Goal: Obtain resource: Download file/media

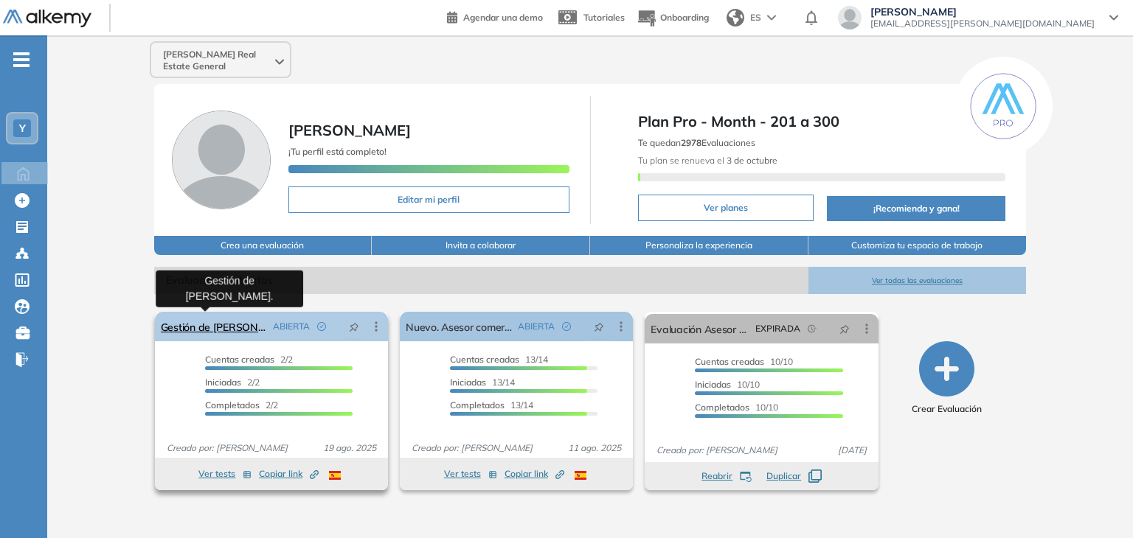
click at [226, 327] on link "Gestión de [PERSON_NAME]." at bounding box center [214, 326] width 106 height 29
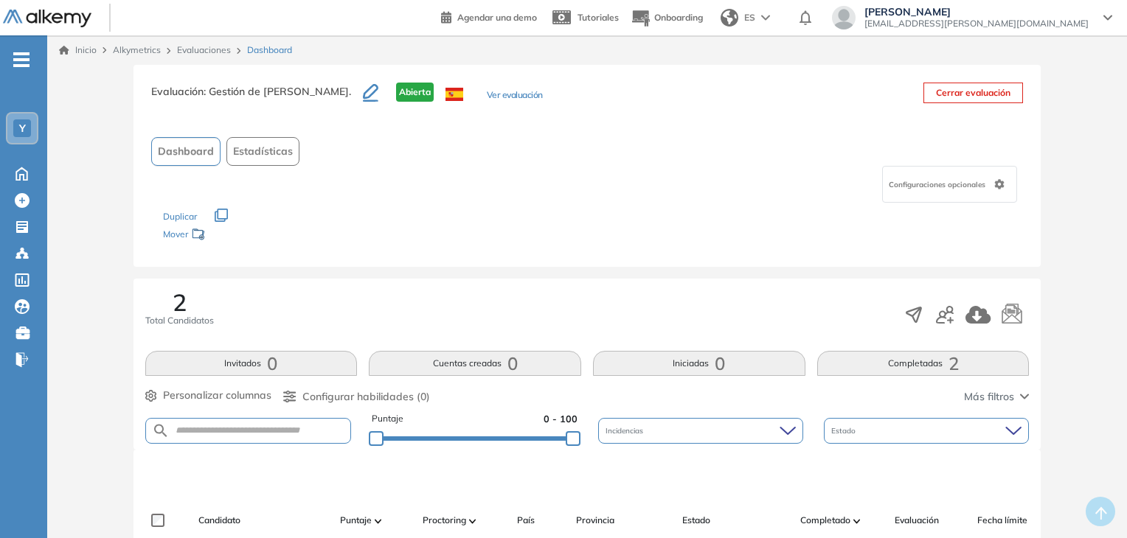
click at [916, 363] on button "Completadas 2" at bounding box center [923, 363] width 212 height 25
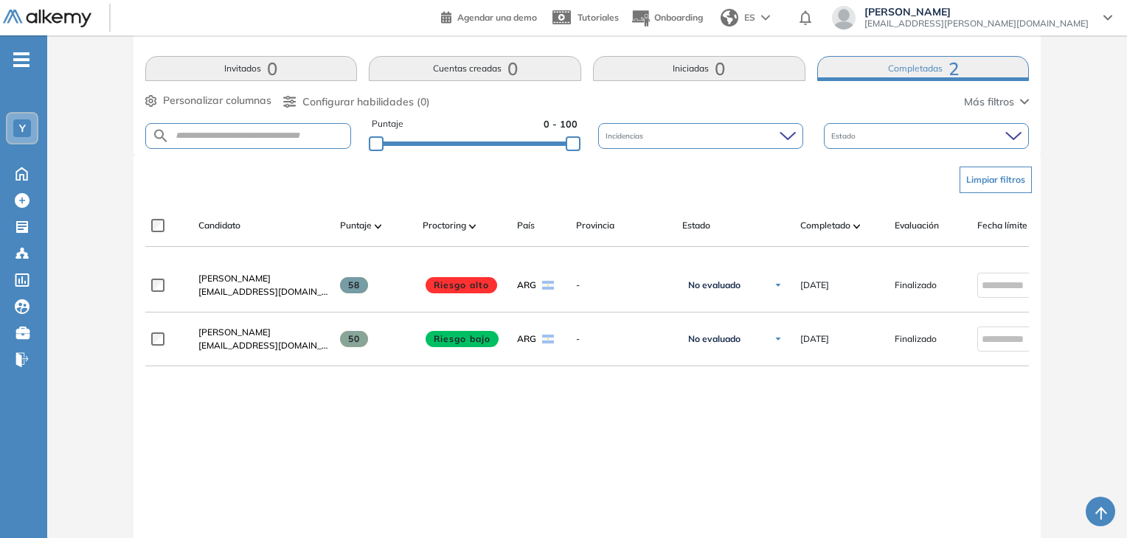
scroll to position [309, 0]
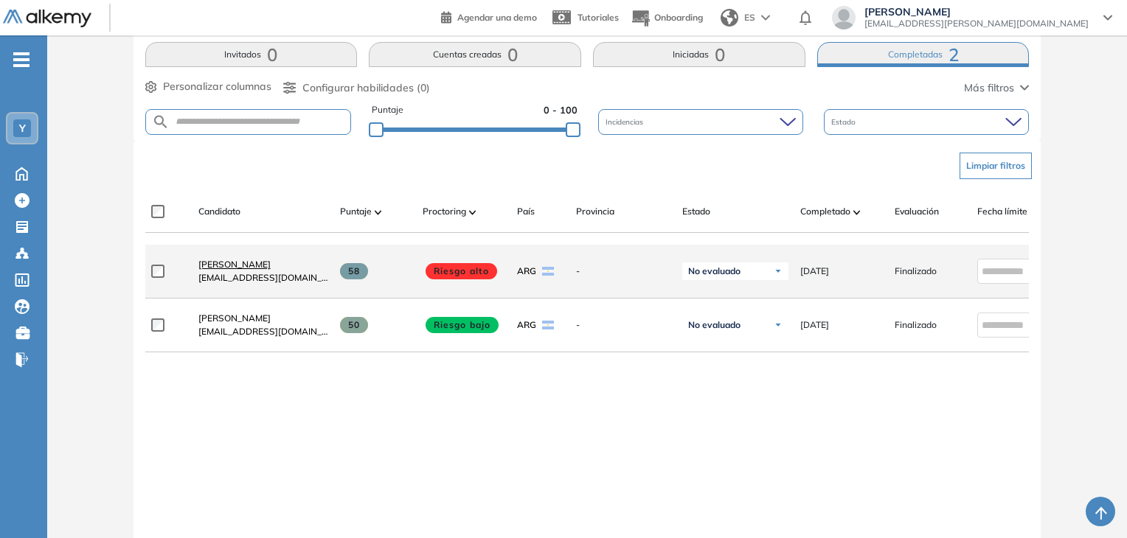
click at [245, 270] on span "[PERSON_NAME]" at bounding box center [234, 264] width 72 height 11
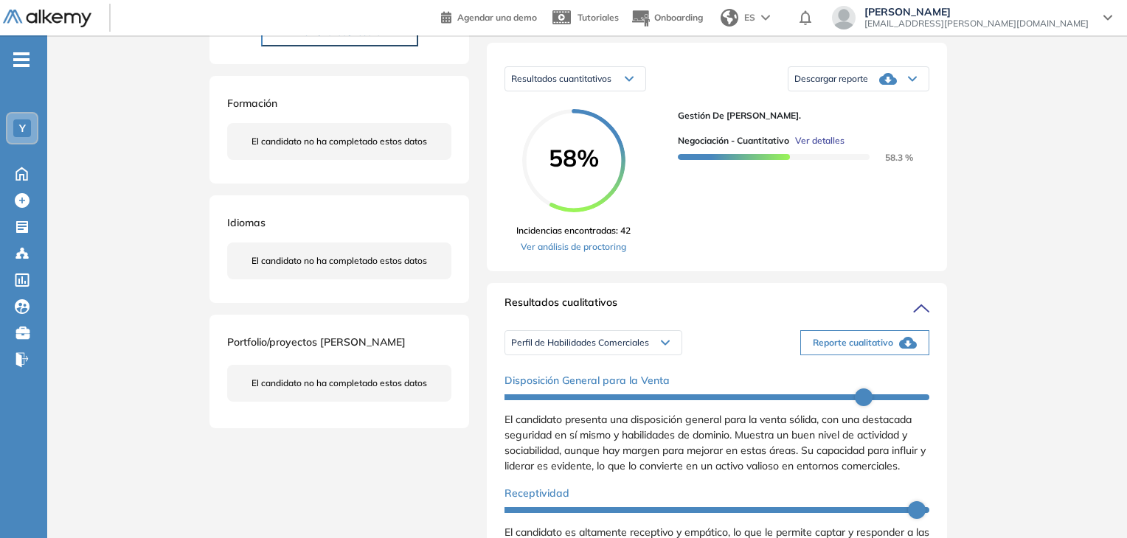
scroll to position [74, 0]
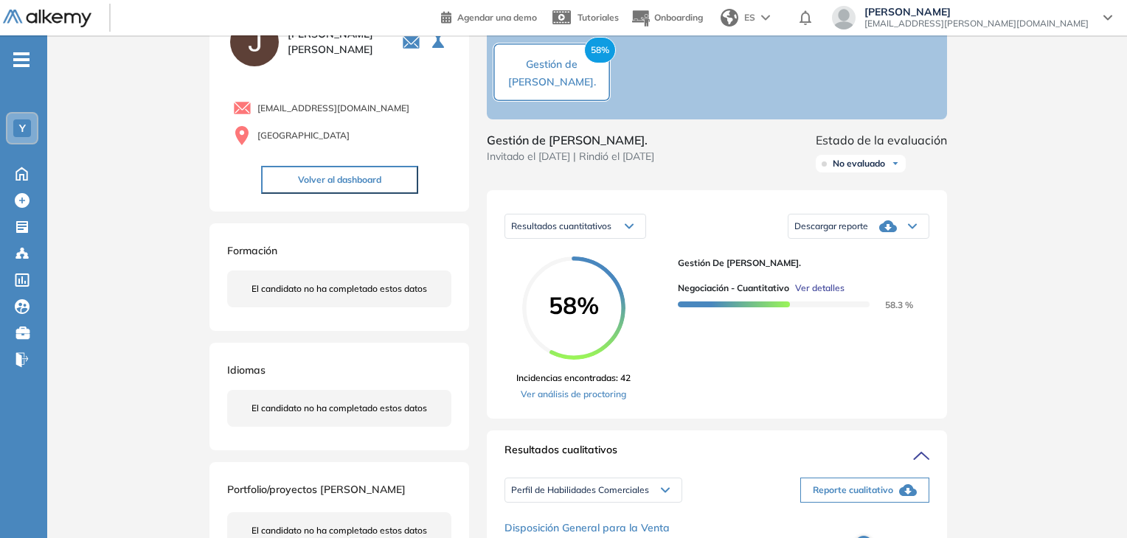
click at [849, 170] on span "No evaluado" at bounding box center [859, 164] width 52 height 12
click at [862, 226] on li "Evaluado" at bounding box center [850, 219] width 35 height 15
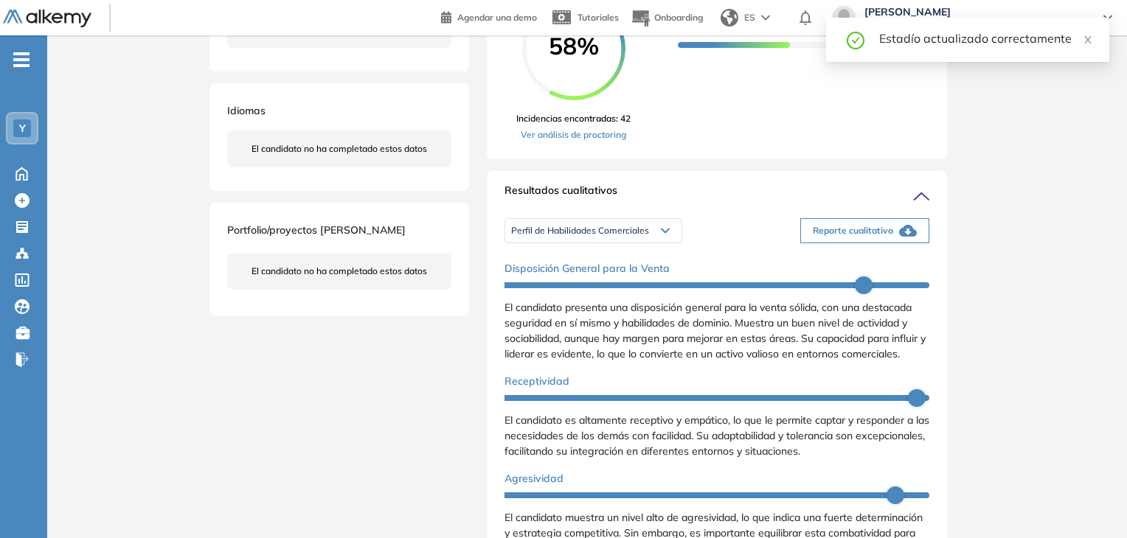
scroll to position [369, 0]
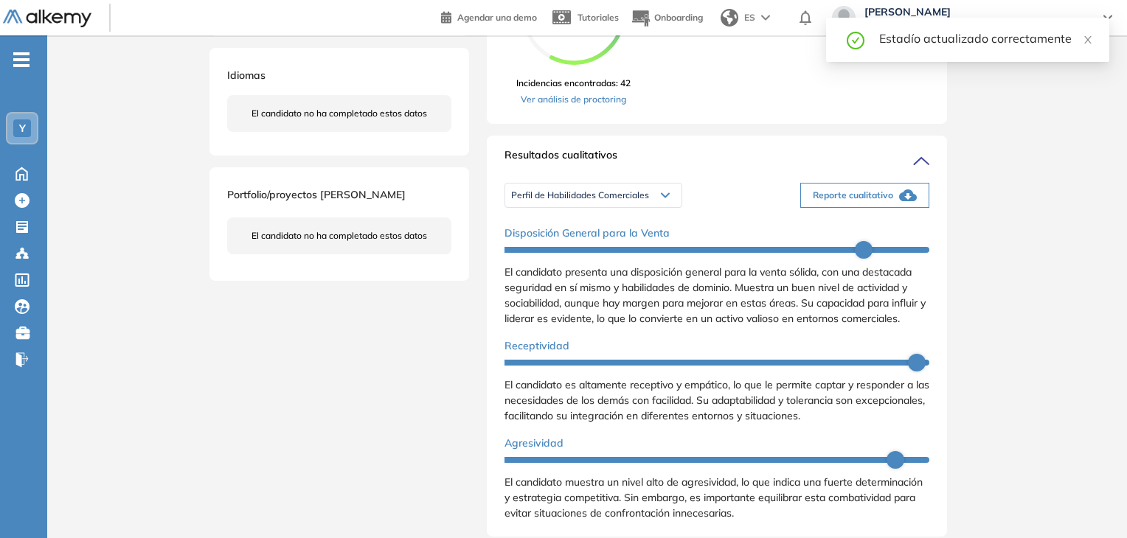
click at [662, 198] on icon at bounding box center [665, 195] width 9 height 6
click at [586, 254] on li "Personalidad Alkemy - INAP" at bounding box center [566, 246] width 108 height 15
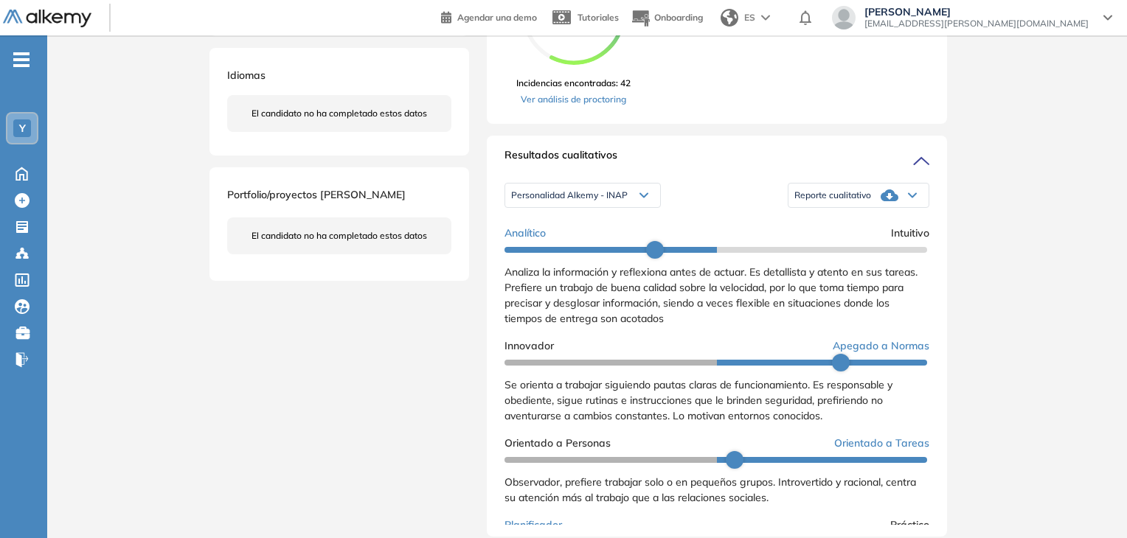
click at [912, 209] on div "Reporte cualitativo" at bounding box center [858, 195] width 140 height 29
click at [734, 122] on div "Resultados cuantitativos Resultados cuantitativos Resultados relativos Descarga…" at bounding box center [717, 9] width 460 height 229
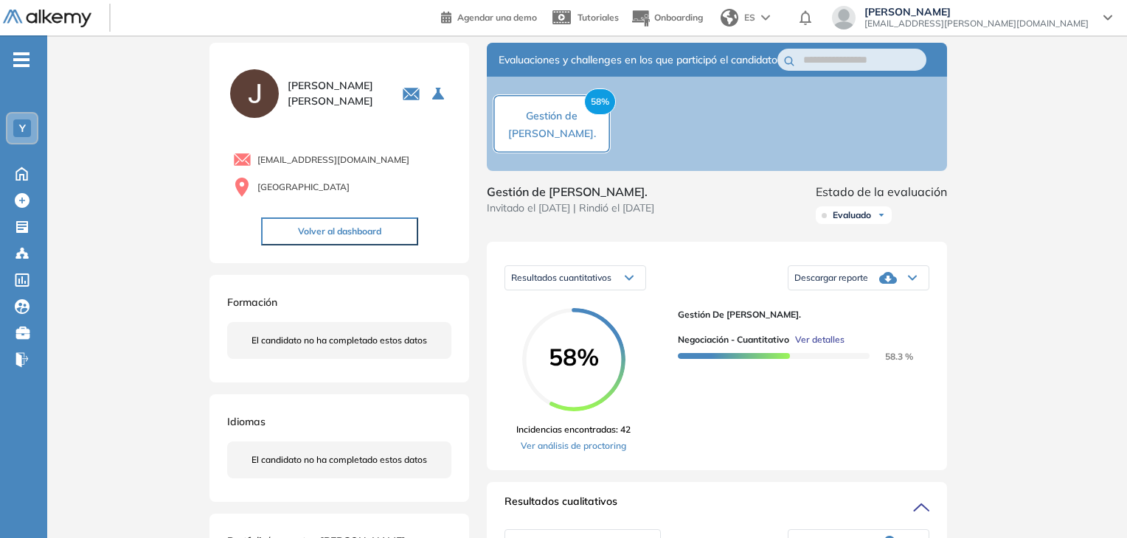
scroll to position [0, 0]
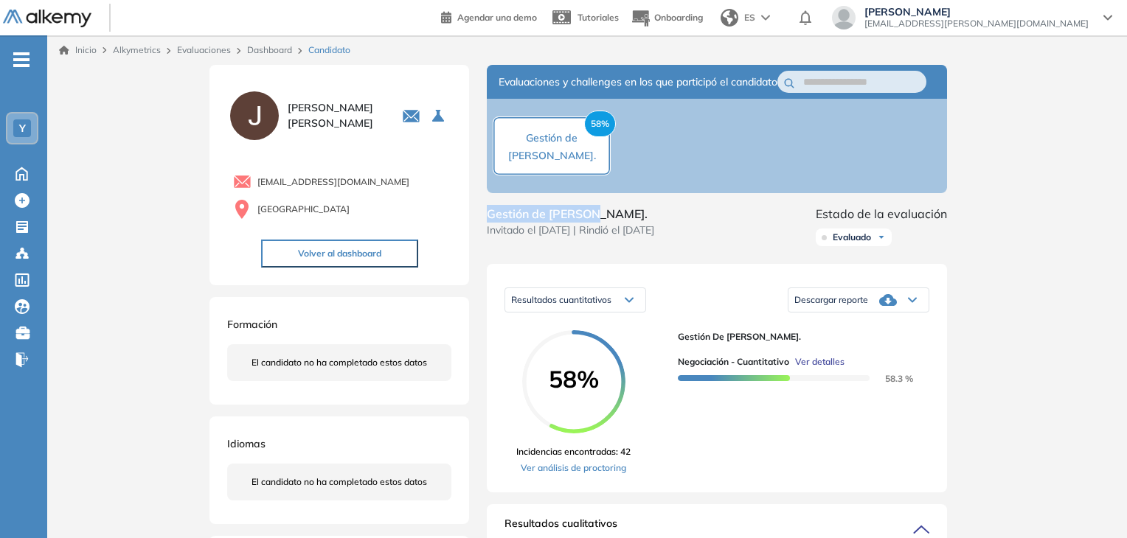
drag, startPoint x: 490, startPoint y: 229, endPoint x: 588, endPoint y: 229, distance: 98.8
click at [588, 223] on span "Gestión de [PERSON_NAME]." at bounding box center [570, 214] width 167 height 18
copy span "Gestión de [PERSON_NAME]"
click at [713, 227] on div "Gestión de [PERSON_NAME]. Invitado el [DATE] | Rindió el [DATE] Estado de la ev…" at bounding box center [717, 228] width 460 height 47
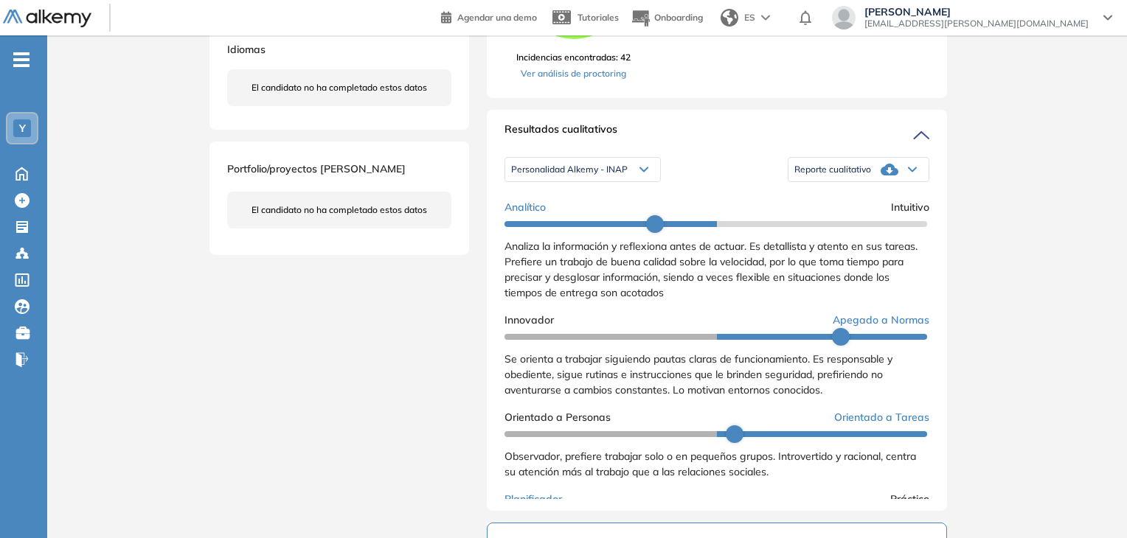
scroll to position [442, 0]
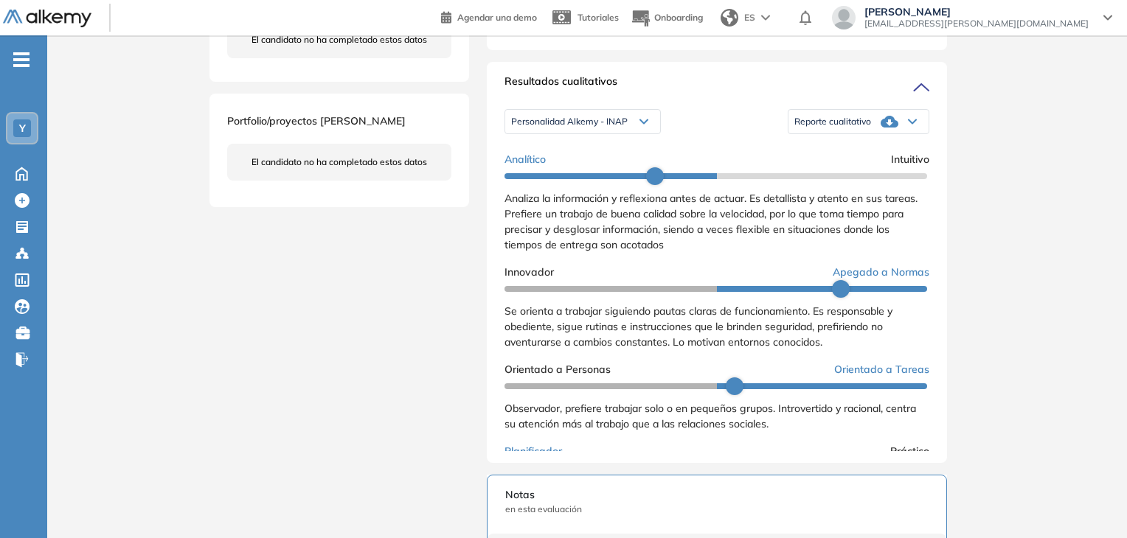
click at [881, 128] on icon at bounding box center [889, 122] width 18 height 12
click at [867, 153] on li "Reporte con Afinidad AI" at bounding box center [840, 146] width 90 height 15
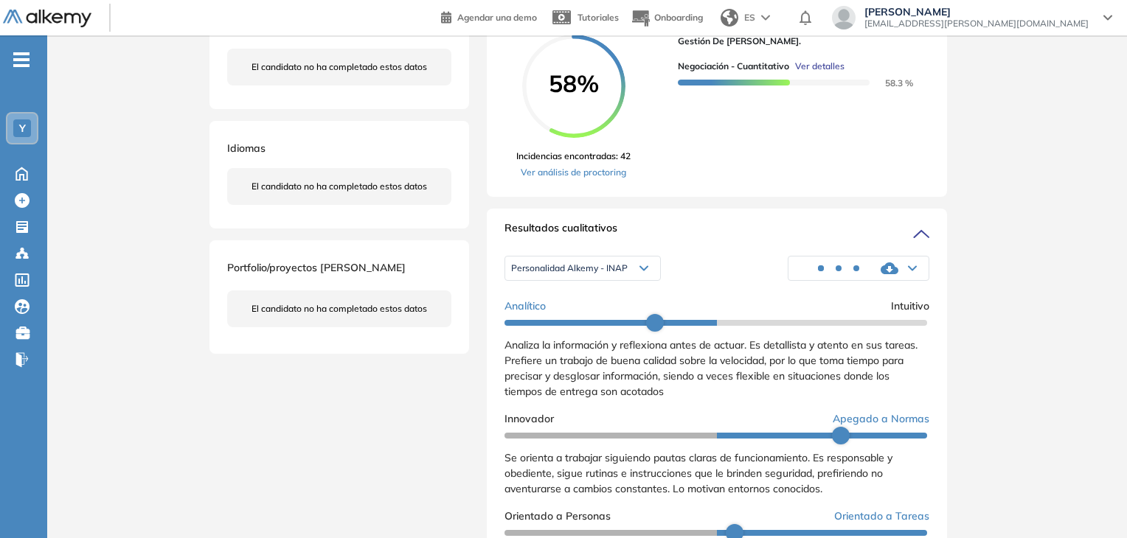
scroll to position [295, 0]
click at [624, 275] on span "Personalidad Alkemy - INAP" at bounding box center [569, 269] width 117 height 12
click at [624, 301] on li "Perfil de Habilidades Comerciales" at bounding box center [576, 293] width 128 height 15
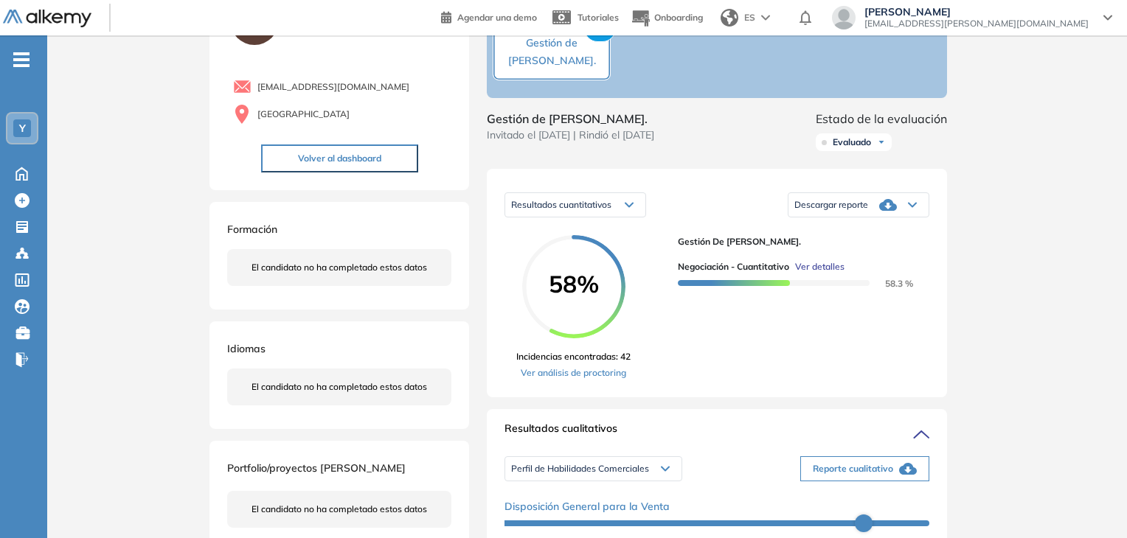
scroll to position [74, 0]
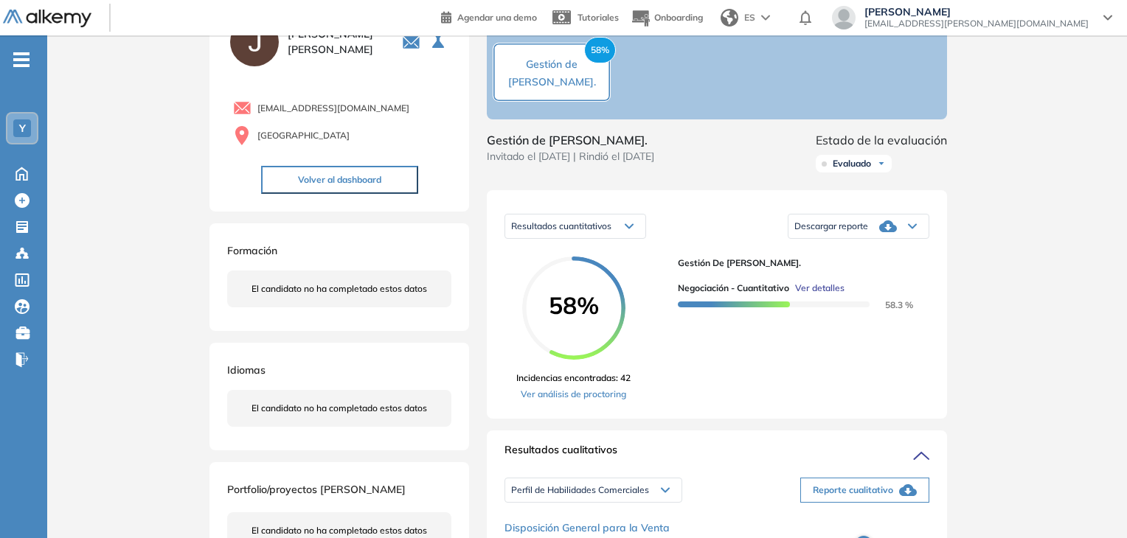
click at [883, 235] on icon at bounding box center [888, 227] width 18 height 18
click at [868, 285] on li "Descargar informe resumido" at bounding box center [850, 277] width 110 height 15
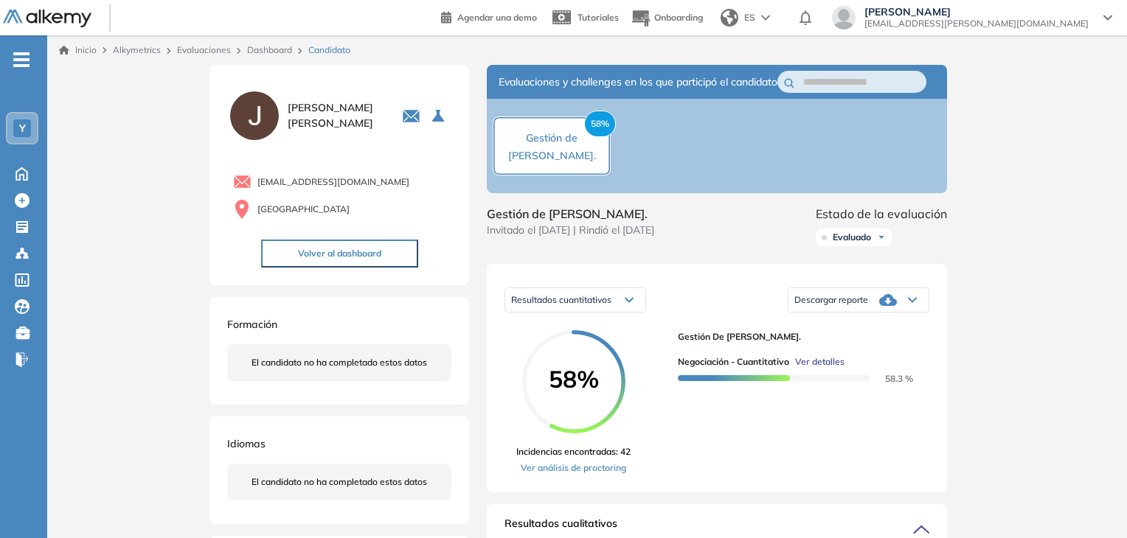
click at [194, 51] on link "Evaluaciones" at bounding box center [204, 49] width 54 height 11
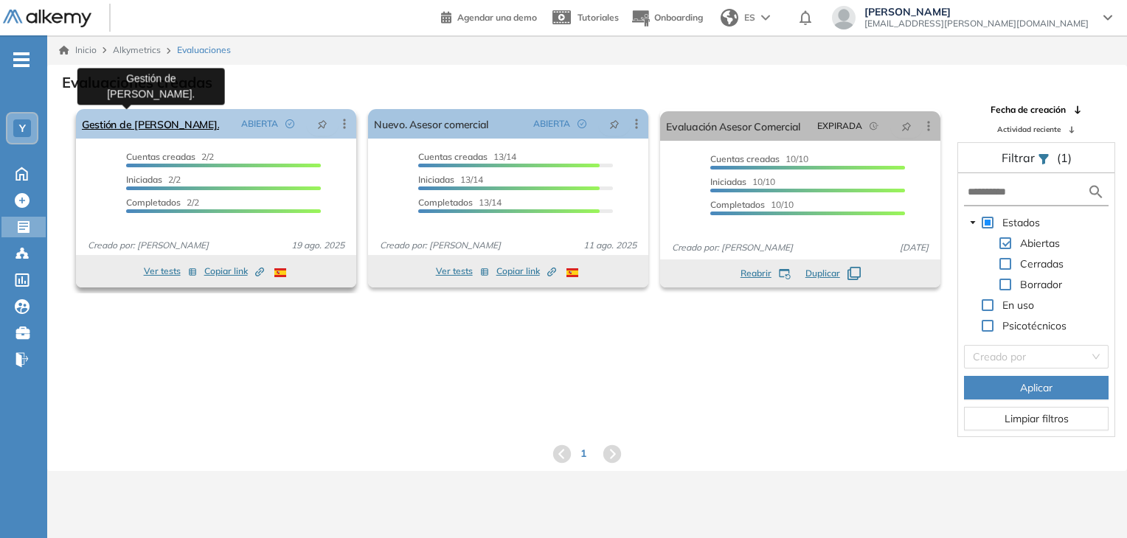
click at [153, 128] on link "Gestión de [PERSON_NAME]." at bounding box center [150, 123] width 137 height 29
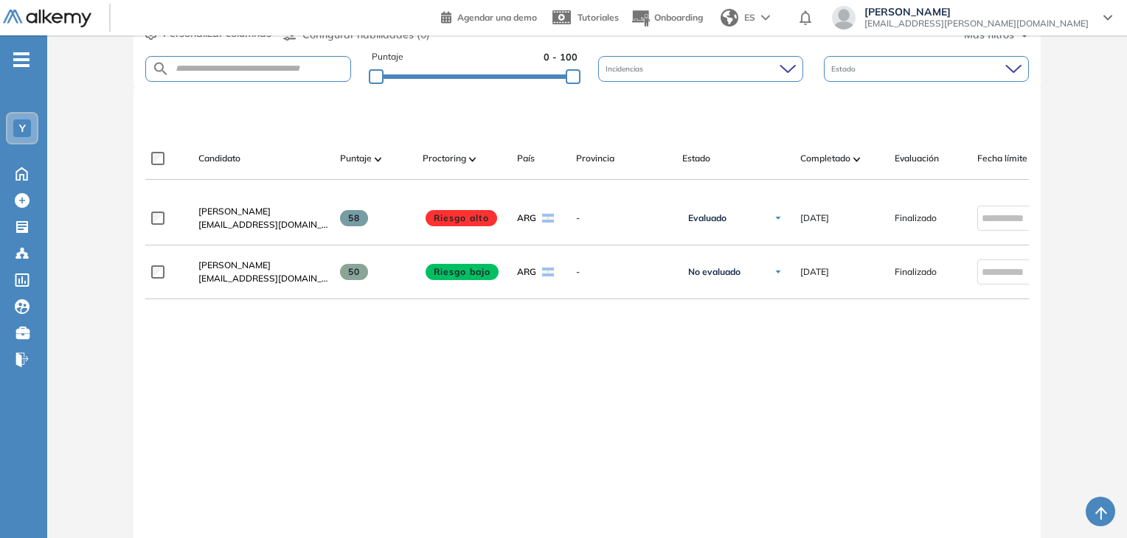
scroll to position [369, 0]
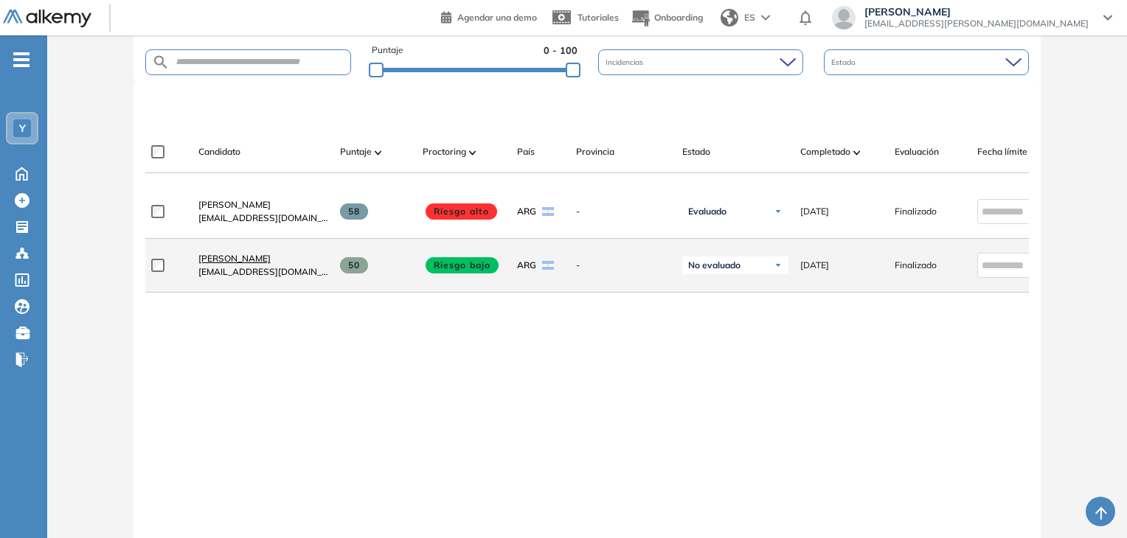
click at [220, 260] on span "[PERSON_NAME]" at bounding box center [234, 258] width 72 height 11
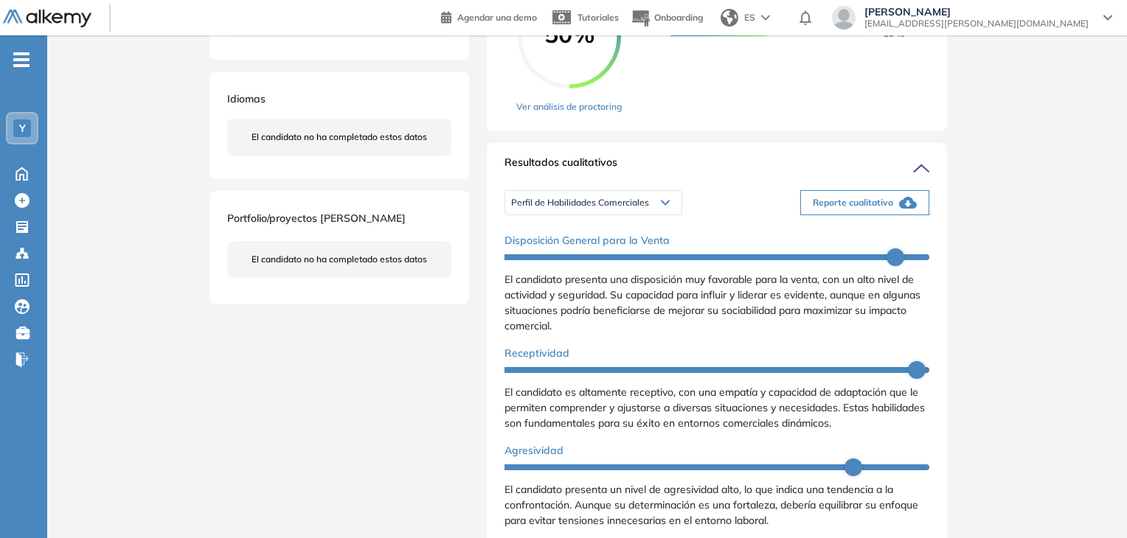
scroll to position [369, 0]
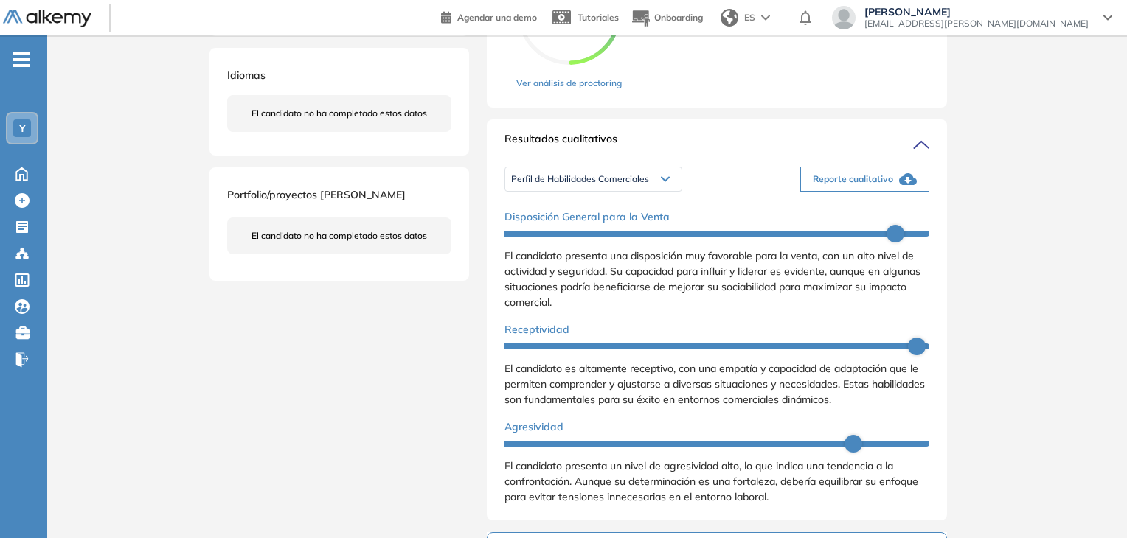
click at [591, 191] on div "Perfil de Habilidades Comerciales" at bounding box center [593, 179] width 176 height 24
click at [591, 237] on li "Personalidad Alkemy - INAP" at bounding box center [566, 230] width 108 height 15
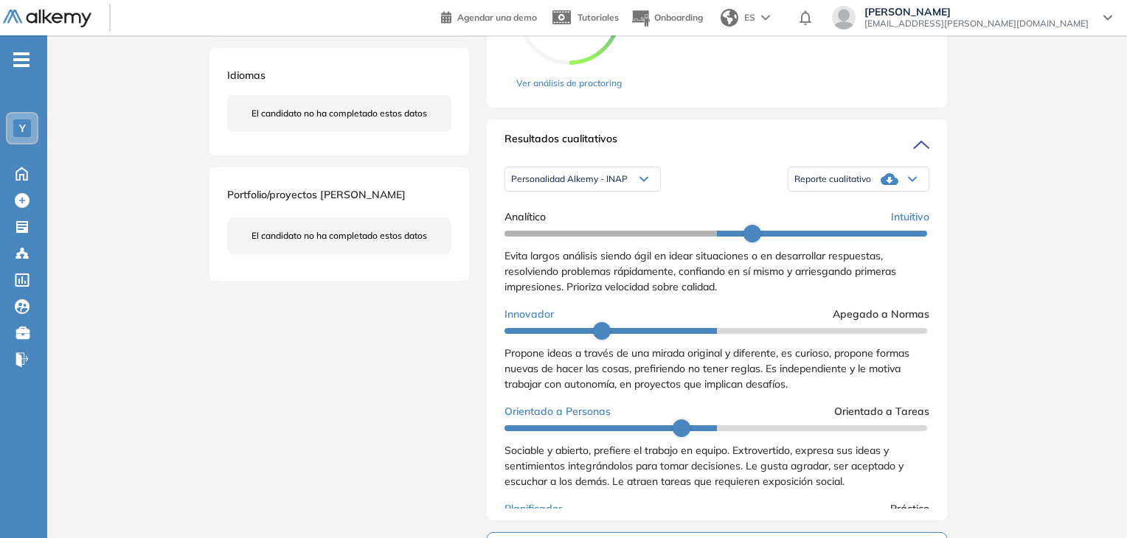
click at [851, 185] on span "Reporte cualitativo" at bounding box center [832, 179] width 77 height 12
click at [859, 211] on li "Reporte con Afinidad AI" at bounding box center [840, 203] width 90 height 15
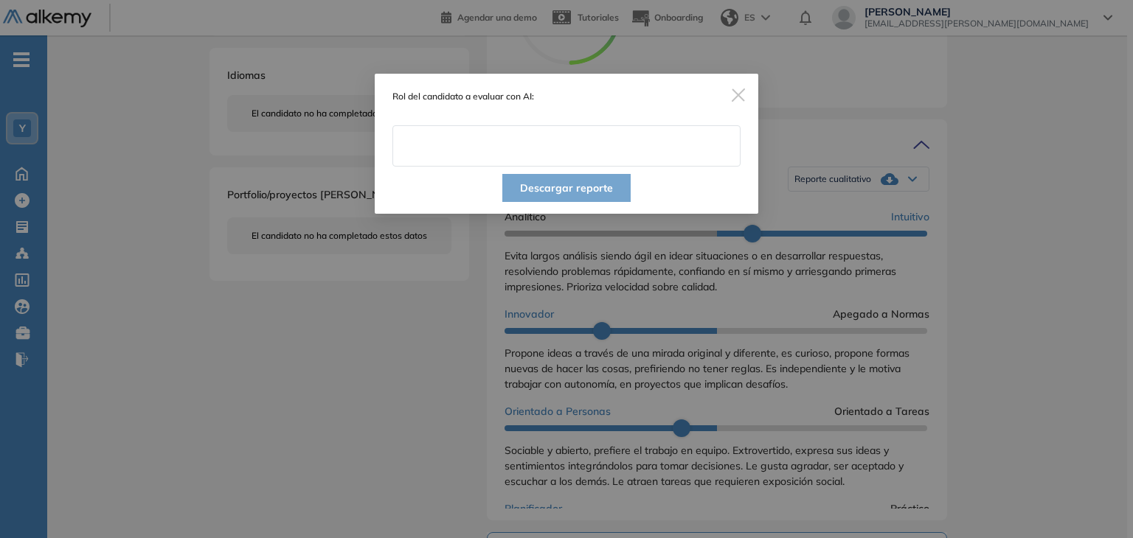
click at [535, 150] on input "text" at bounding box center [566, 145] width 348 height 41
click at [593, 144] on input "text" at bounding box center [566, 145] width 348 height 41
paste input "**********"
type input "**********"
click at [586, 190] on button "Descargar reporte" at bounding box center [566, 188] width 128 height 28
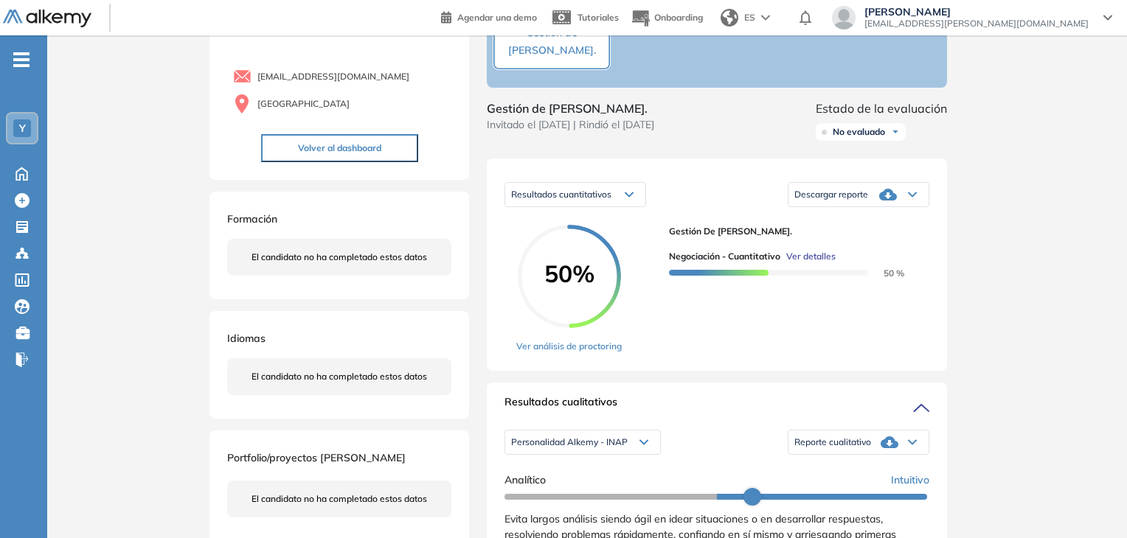
scroll to position [74, 0]
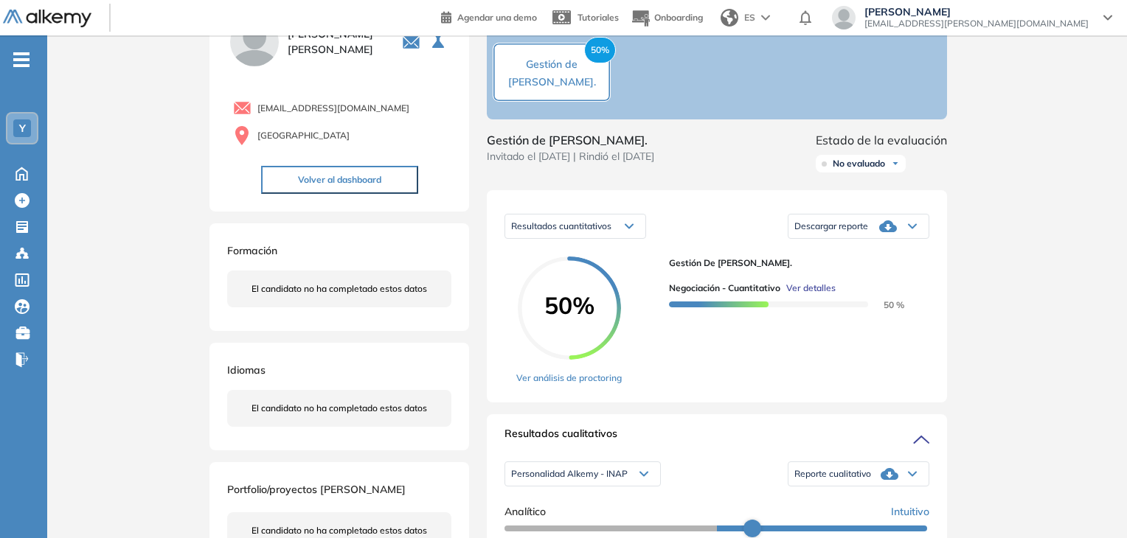
click at [897, 232] on icon at bounding box center [888, 226] width 18 height 12
click at [886, 285] on li "Descargar informe resumido" at bounding box center [850, 277] width 110 height 15
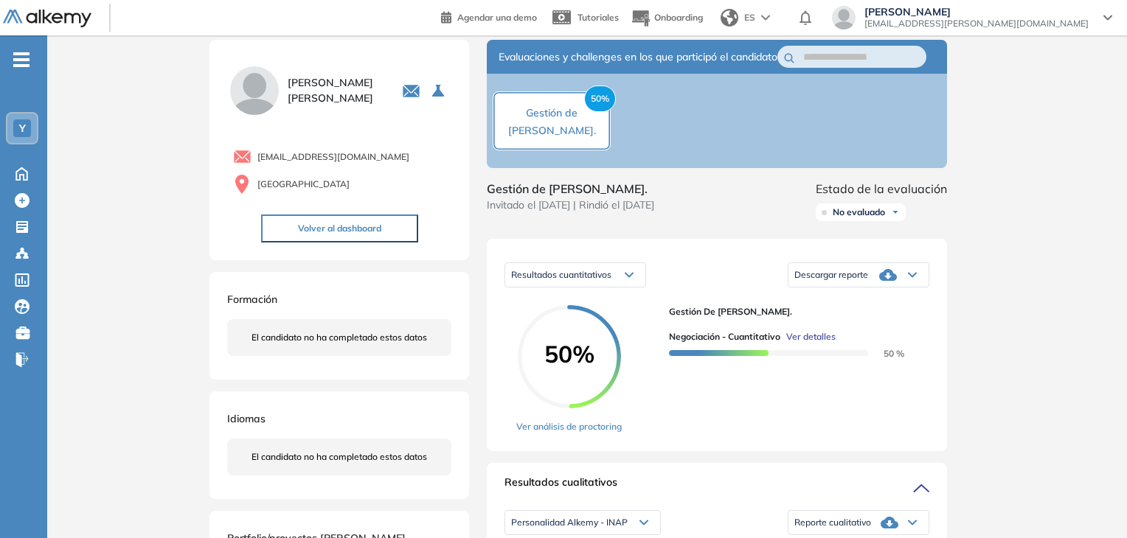
scroll to position [0, 0]
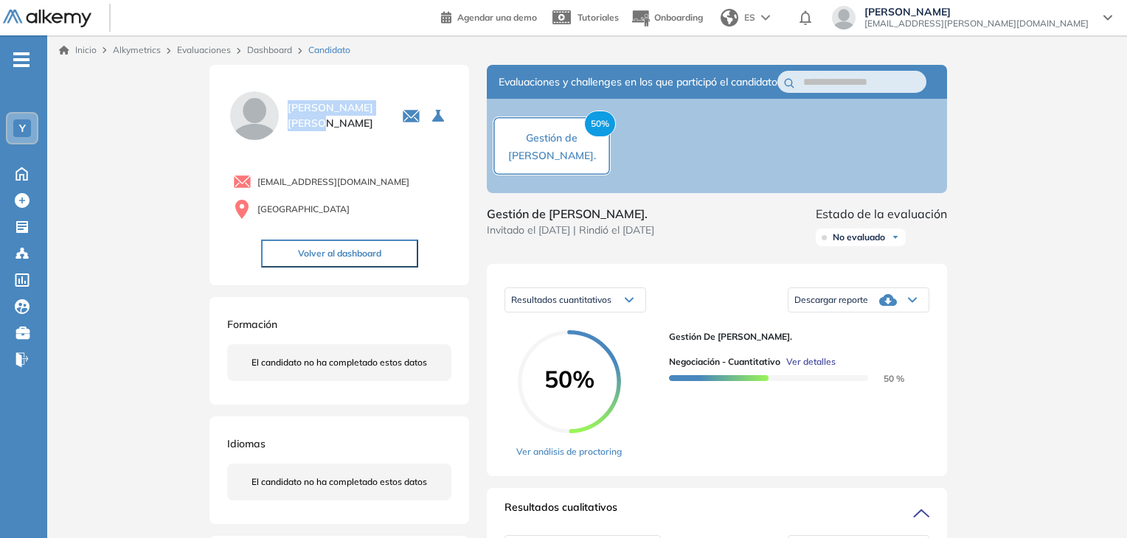
drag, startPoint x: 288, startPoint y: 114, endPoint x: 351, endPoint y: 119, distance: 62.9
click at [351, 119] on div "[PERSON_NAME] 0 . Gestión de Cartera. 1 . Nuevo. Asesor comercial" at bounding box center [339, 115] width 224 height 55
copy span "[PERSON_NAME]"
click at [206, 51] on link "Evaluaciones" at bounding box center [204, 49] width 54 height 11
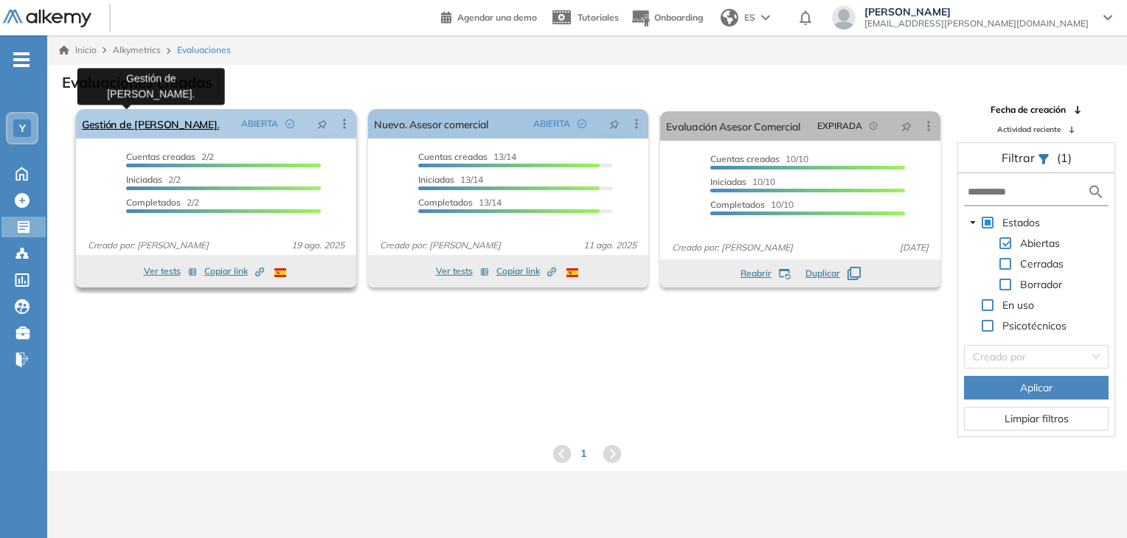
click at [159, 128] on link "Gestión de [PERSON_NAME]." at bounding box center [150, 123] width 137 height 29
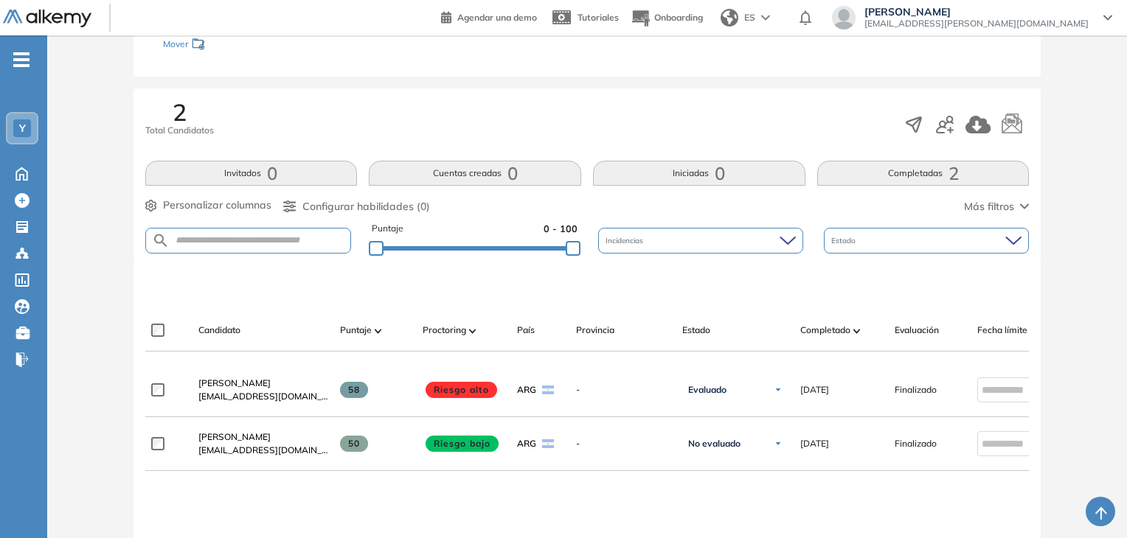
scroll to position [235, 0]
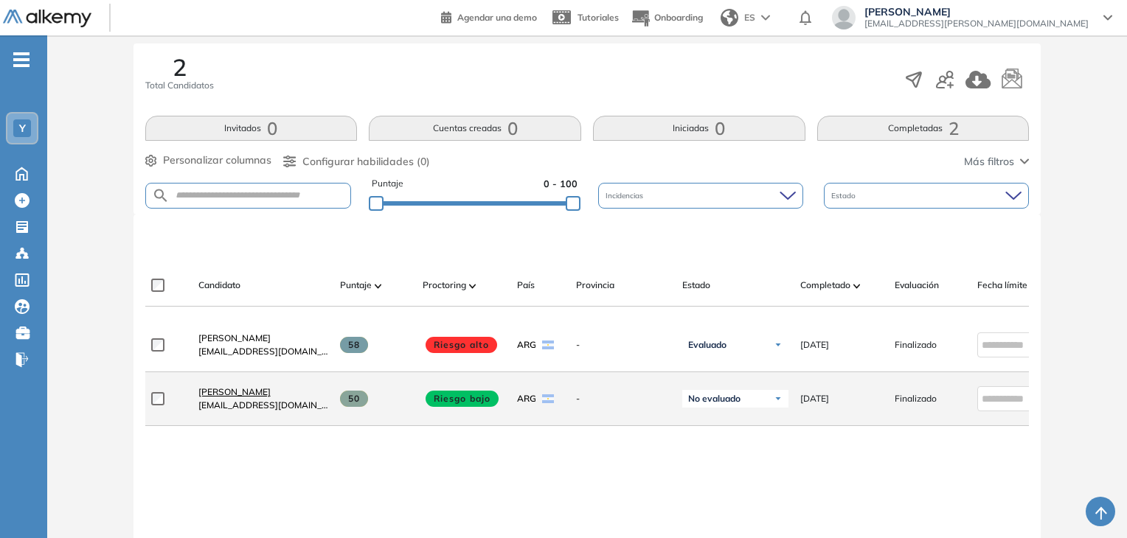
click at [244, 397] on span "[PERSON_NAME]" at bounding box center [234, 391] width 72 height 11
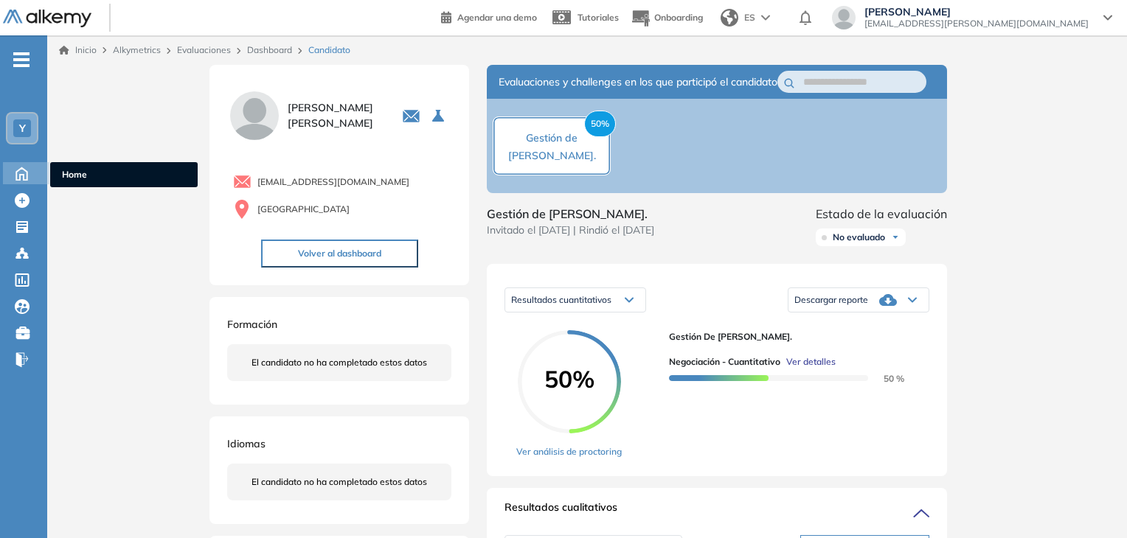
click at [24, 175] on icon at bounding box center [21, 173] width 11 height 13
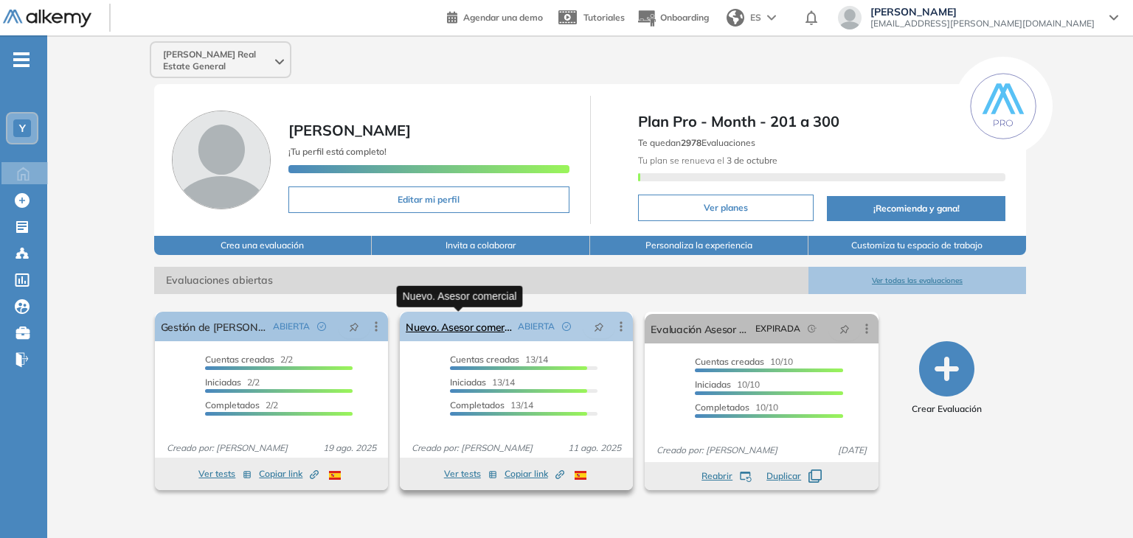
click at [480, 324] on link "Nuevo. Asesor comercial" at bounding box center [459, 326] width 106 height 29
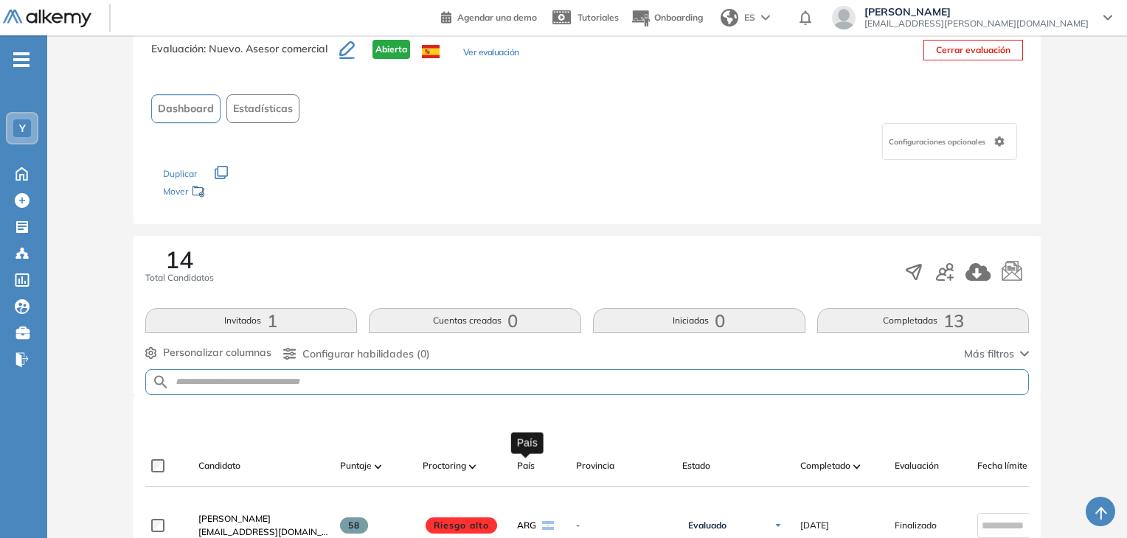
scroll to position [263, 0]
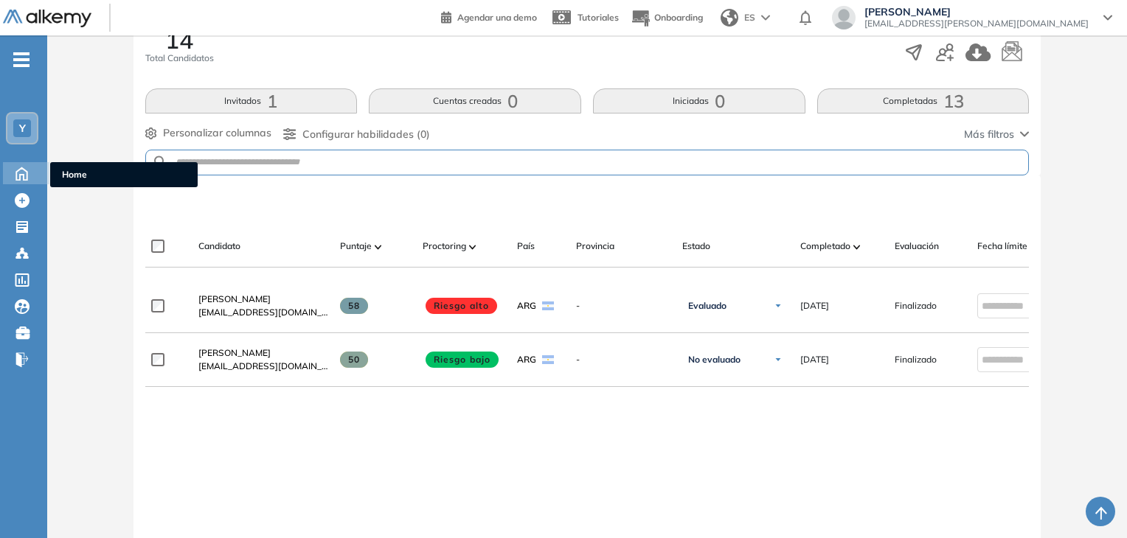
click at [15, 171] on icon at bounding box center [22, 173] width 26 height 18
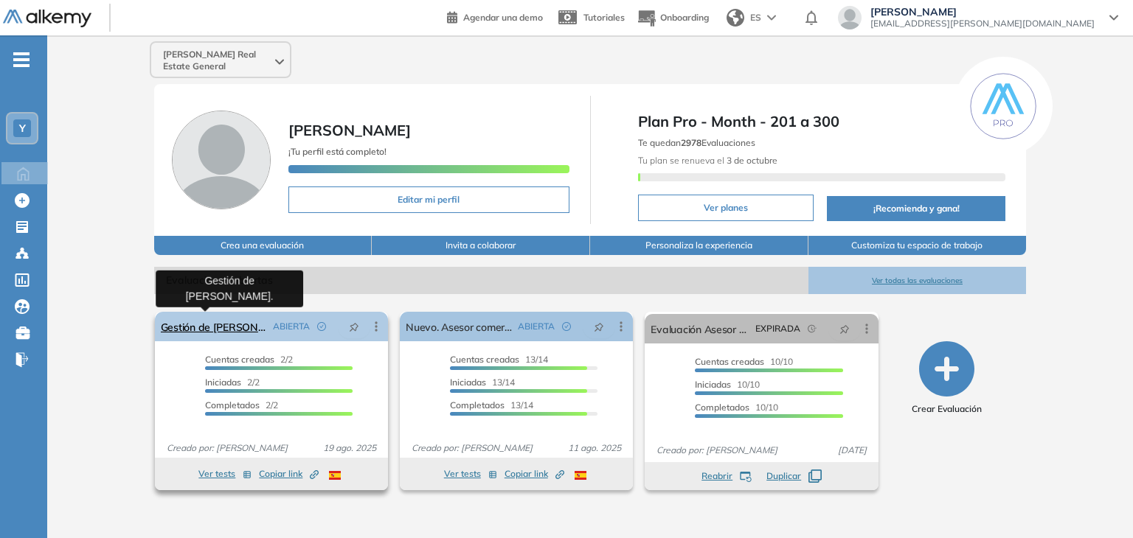
click at [214, 331] on link "Gestión de [PERSON_NAME]." at bounding box center [214, 326] width 106 height 29
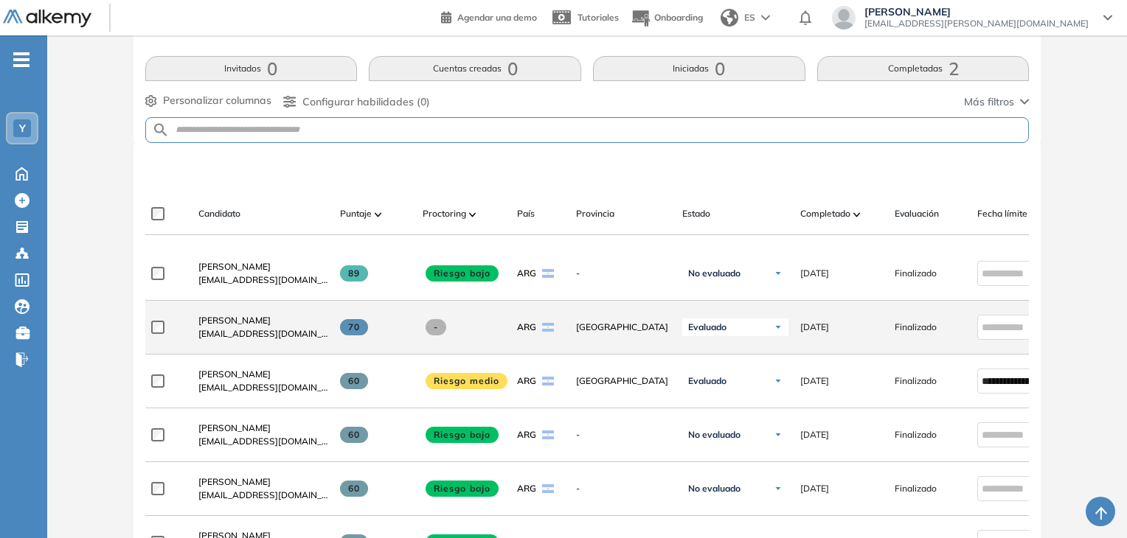
scroll to position [590, 0]
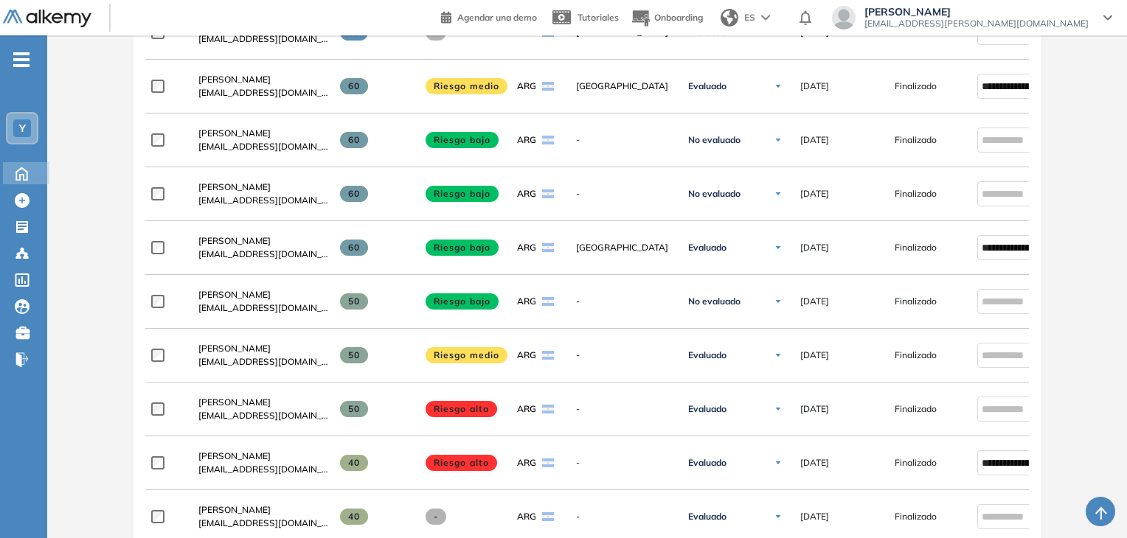
click at [11, 170] on icon at bounding box center [22, 173] width 26 height 18
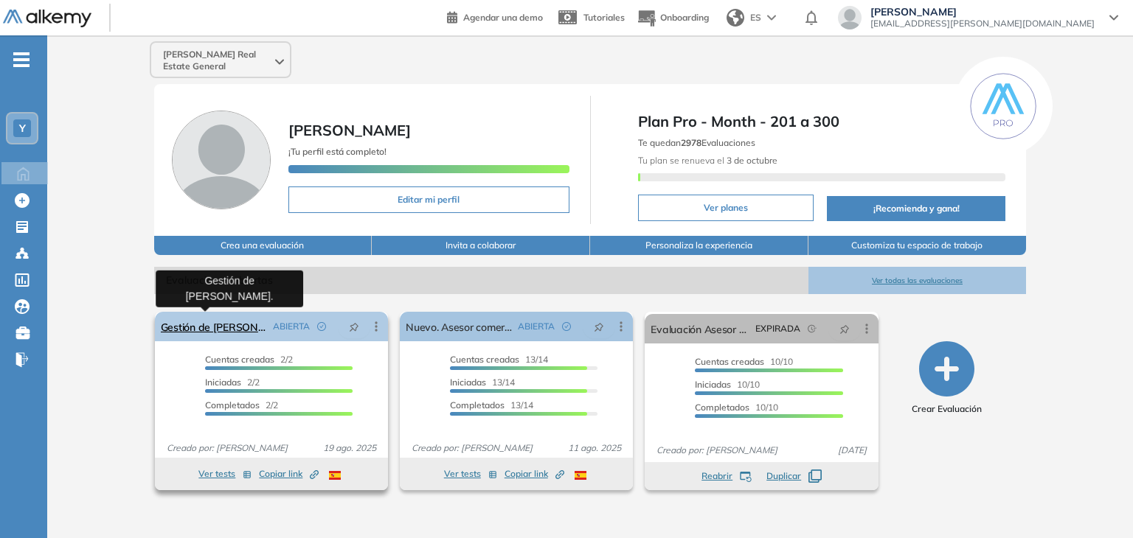
click at [212, 328] on link "Gestión de [PERSON_NAME]." at bounding box center [214, 326] width 106 height 29
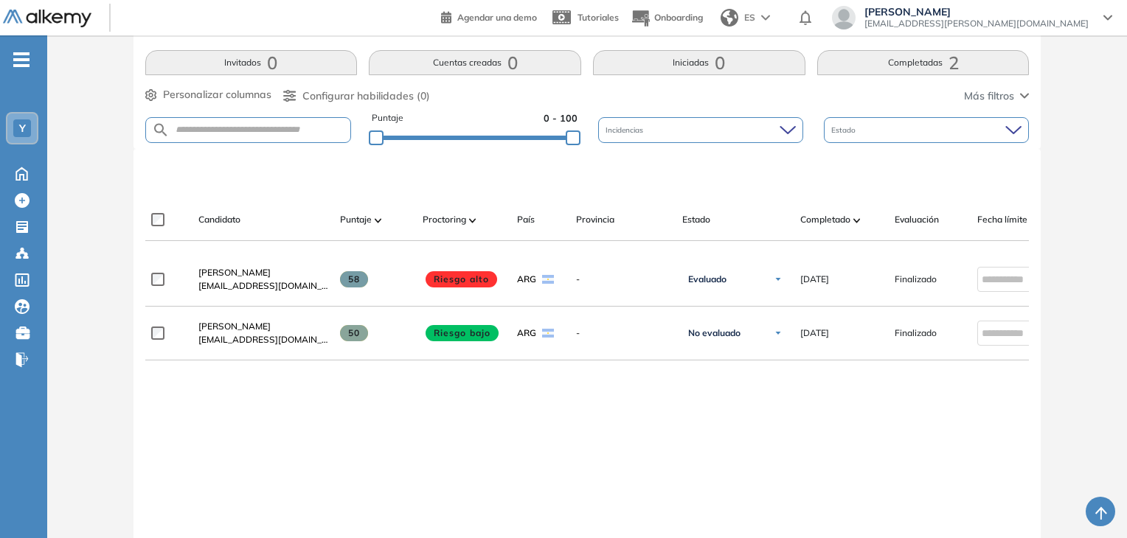
scroll to position [275, 0]
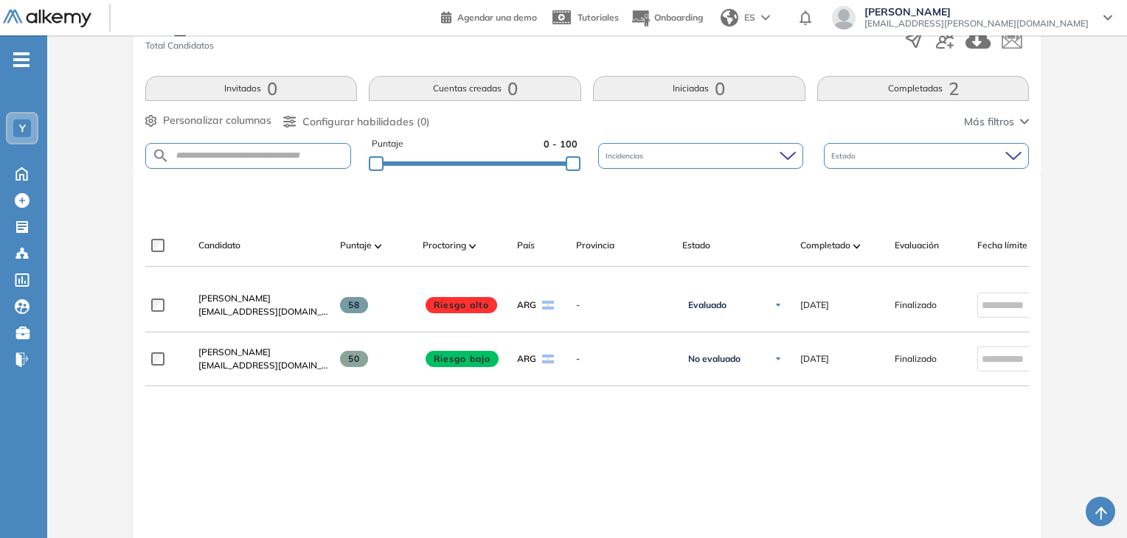
click at [903, 89] on button "Completadas 2" at bounding box center [923, 88] width 212 height 25
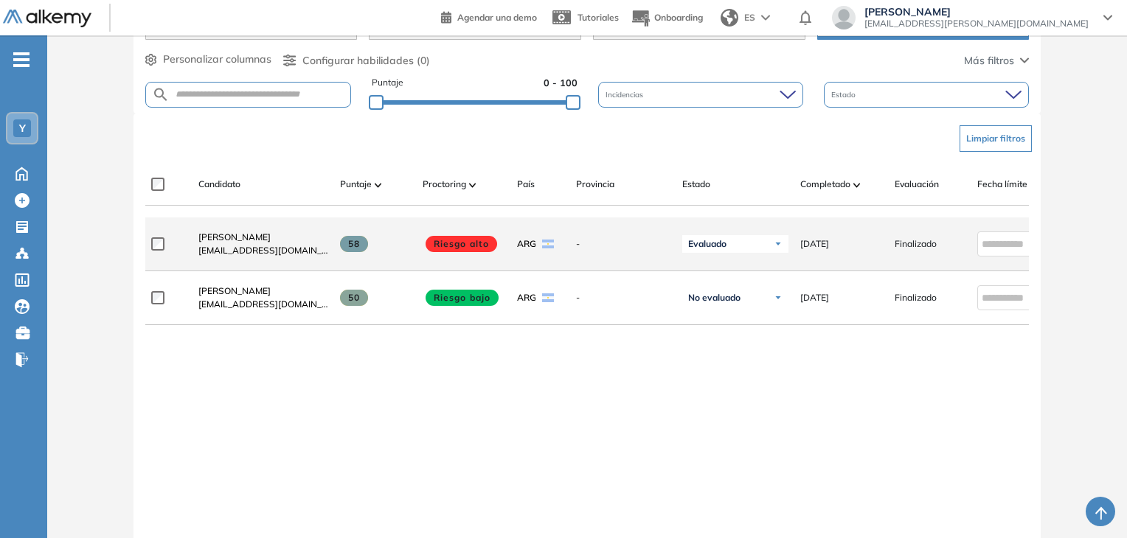
scroll to position [423, 0]
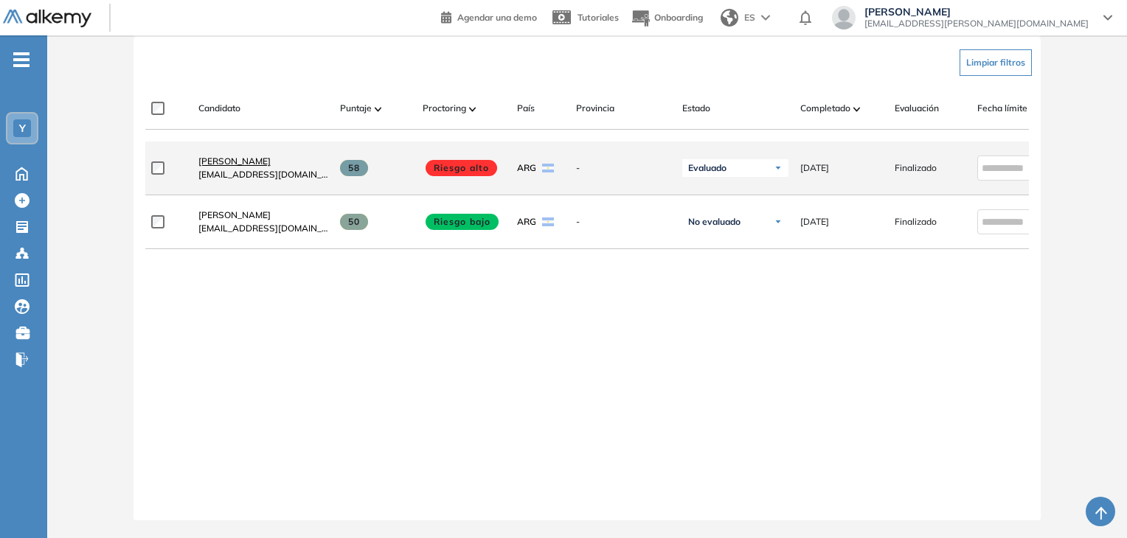
click at [262, 156] on span "[PERSON_NAME]" at bounding box center [234, 161] width 72 height 11
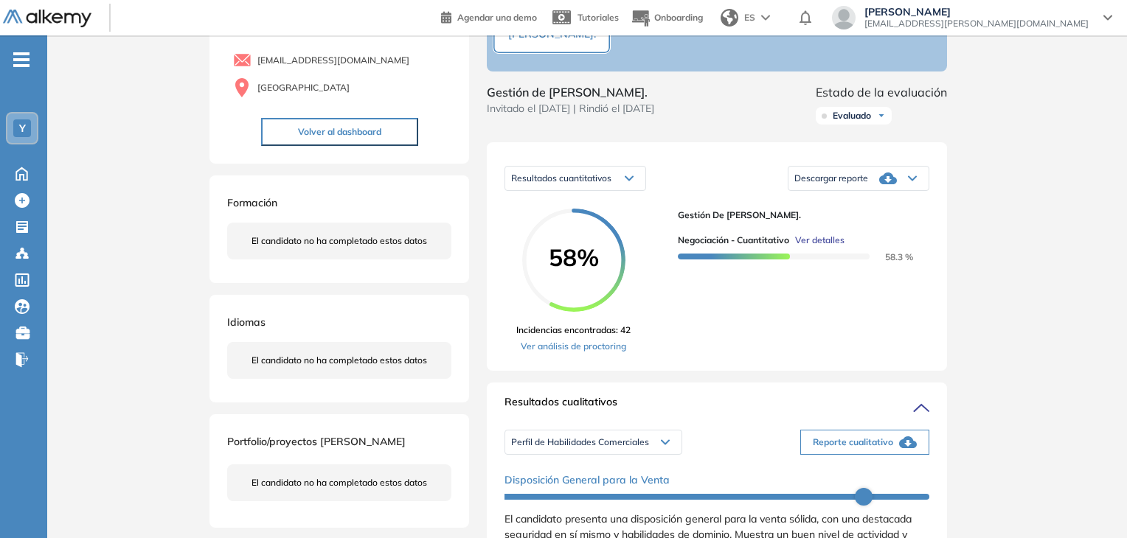
scroll to position [147, 0]
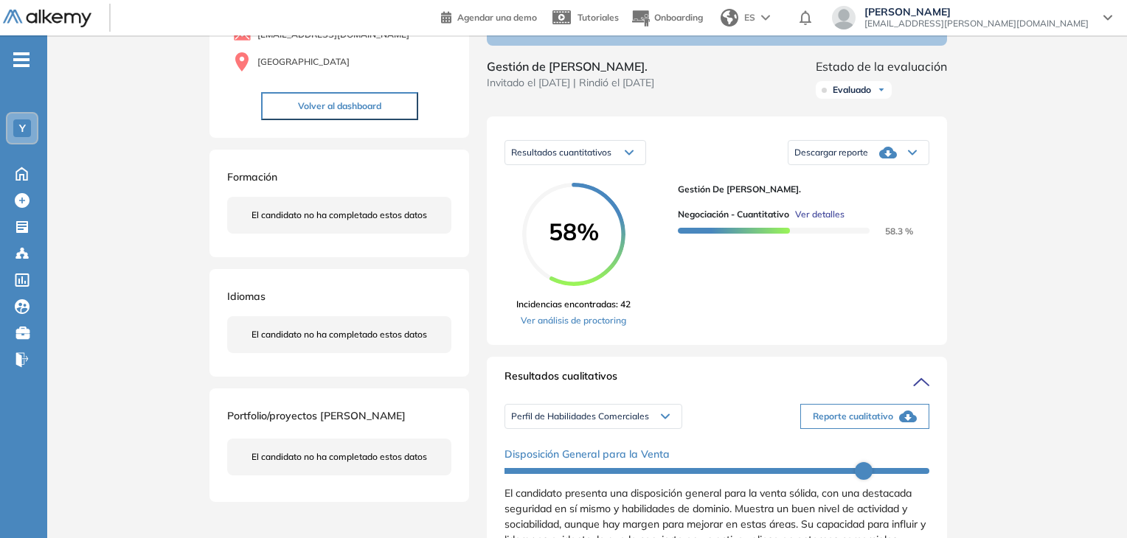
click at [903, 167] on div "Descargar reporte" at bounding box center [858, 152] width 140 height 29
drag, startPoint x: 1113, startPoint y: 142, endPoint x: 1082, endPoint y: 114, distance: 42.8
click at [1114, 142] on div "Inicio Alkymetrics Evaluaciones Dashboard Candidato Duración : 00:00:00 Cantida…" at bounding box center [587, 536] width 1080 height 1297
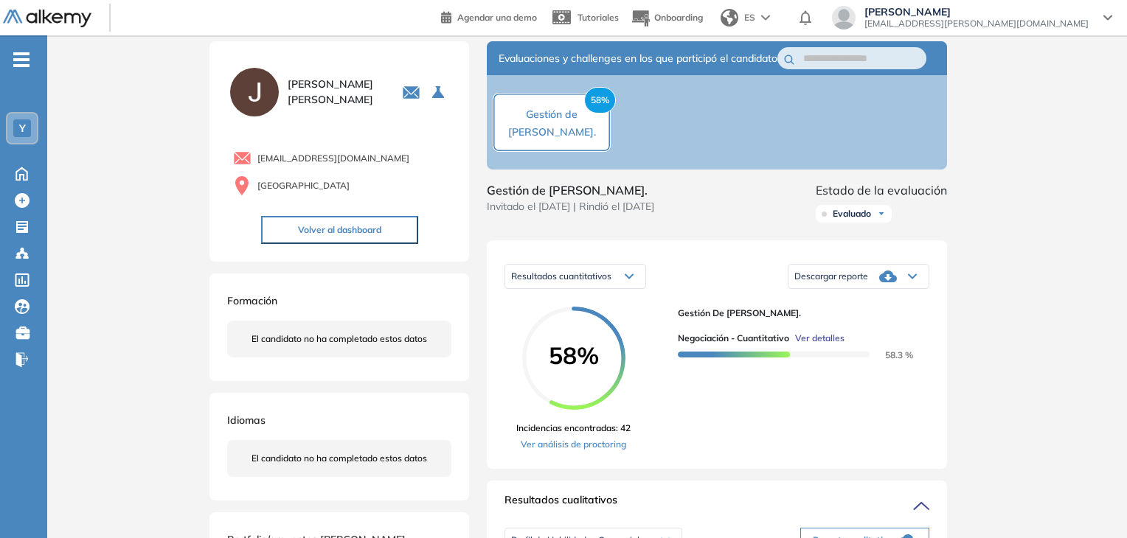
scroll to position [0, 0]
